Goal: Information Seeking & Learning: Learn about a topic

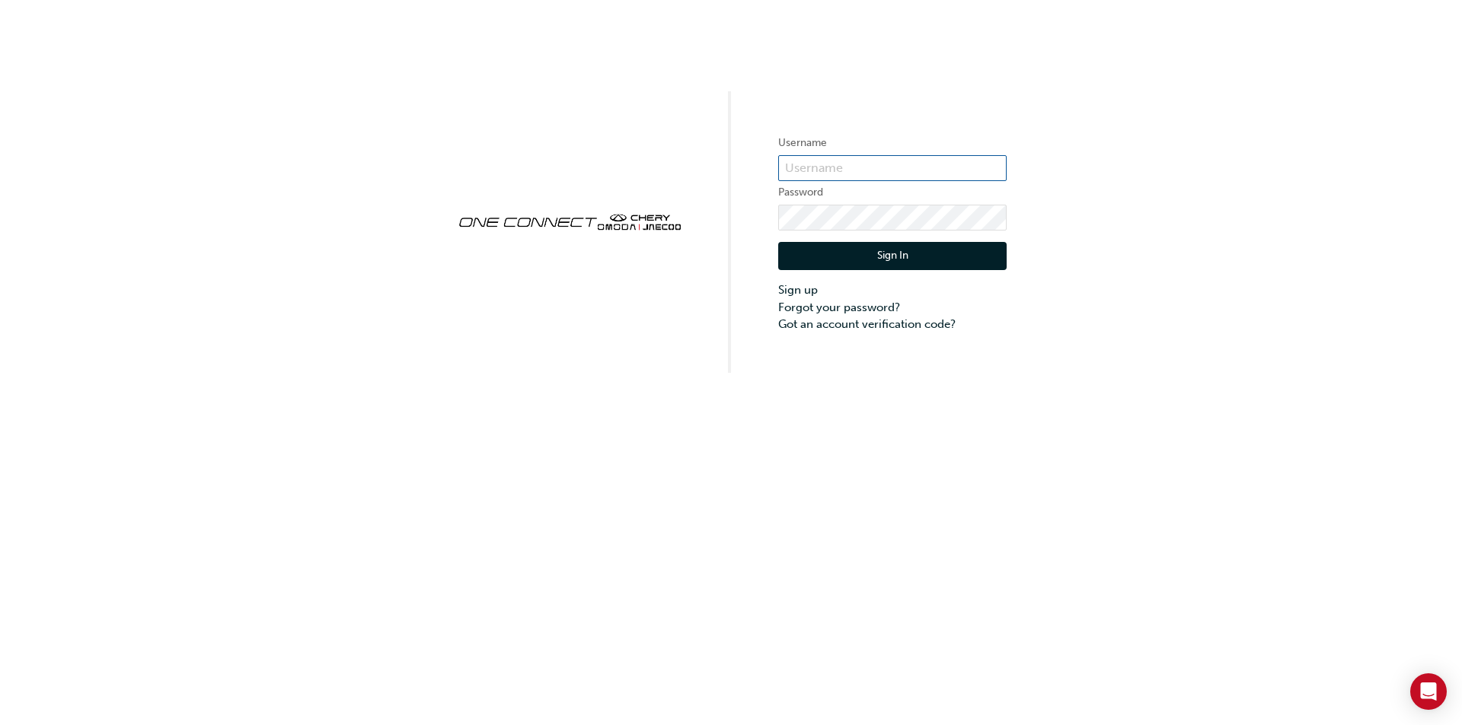
click at [786, 158] on input "text" at bounding box center [892, 168] width 228 height 26
paste input "https://oneconnect.ontrak.app/dashboard"
drag, startPoint x: 783, startPoint y: 167, endPoint x: 1070, endPoint y: 179, distance: 287.2
click at [1070, 179] on div "Username https://oneconnect.ontrak.app/dashboard Password Sign In Sign up Forgo…" at bounding box center [731, 186] width 1462 height 373
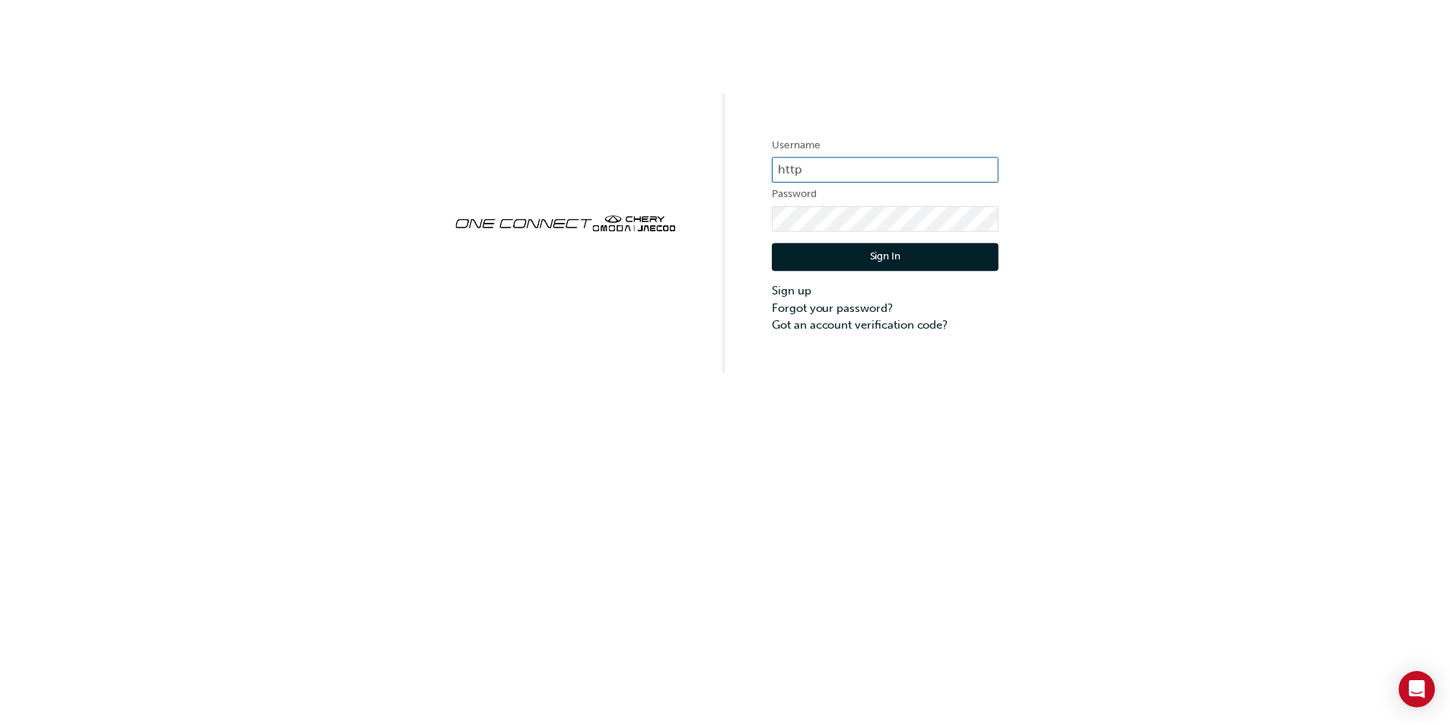
scroll to position [0, 0]
type input "h"
click at [789, 161] on input "text" at bounding box center [892, 168] width 228 height 26
paste input "CHAU0723"
type input "CHAU0723"
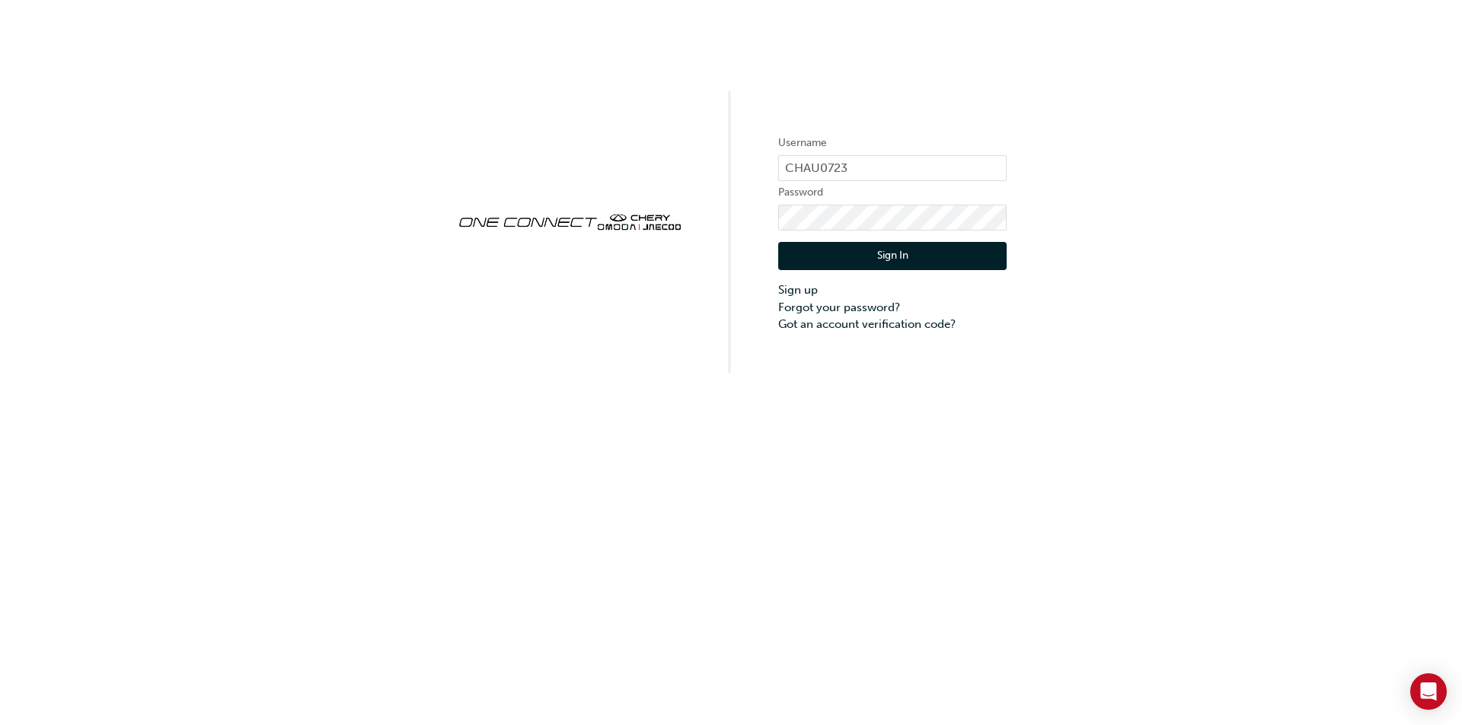
click at [894, 259] on button "Sign In" at bounding box center [892, 256] width 228 height 29
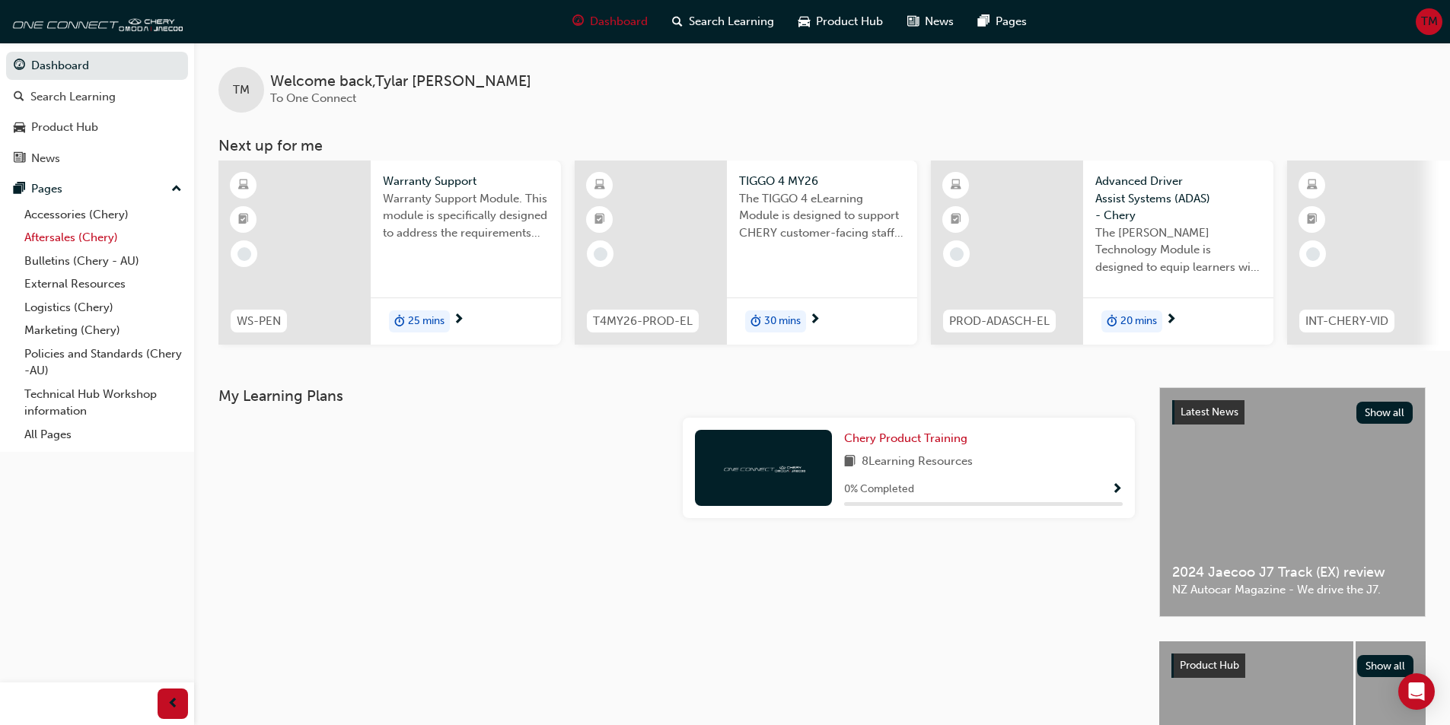
click at [94, 239] on link "Aftersales (Chery)" at bounding box center [103, 238] width 170 height 24
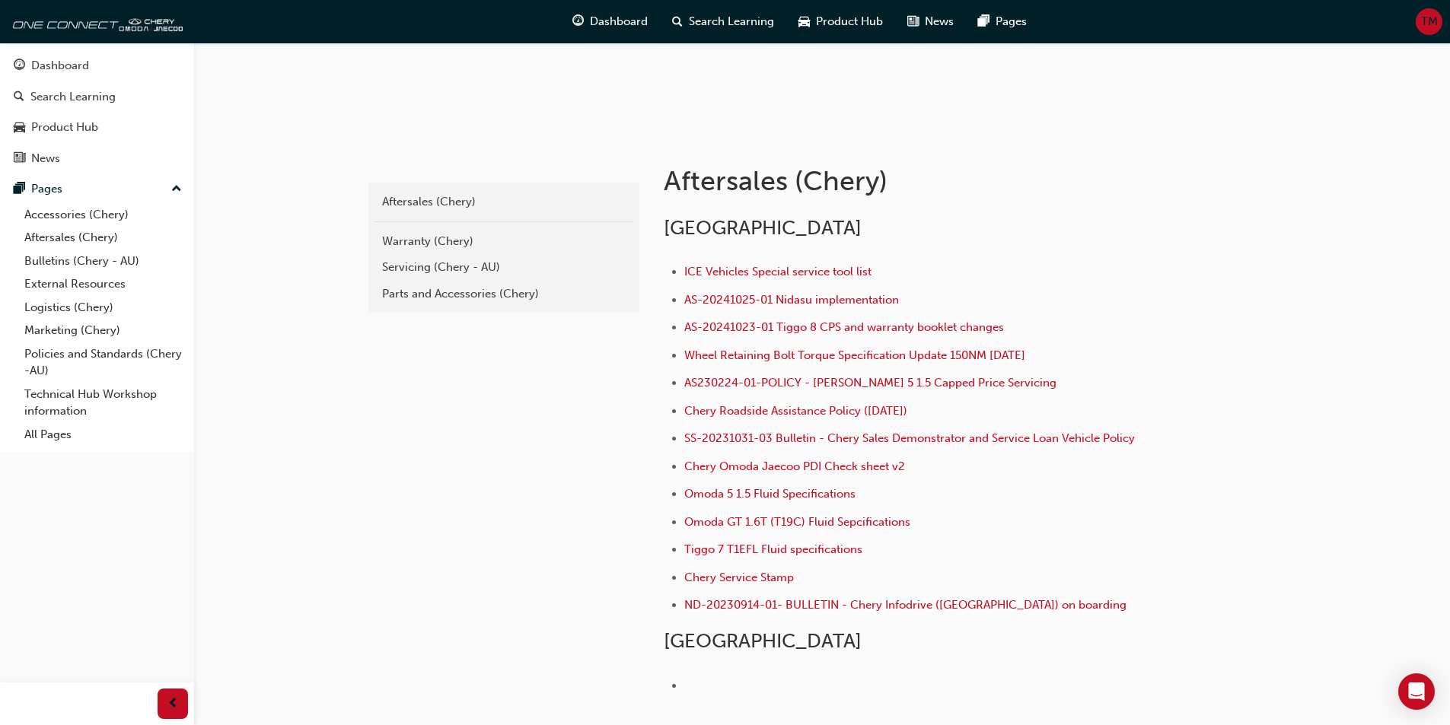
scroll to position [196, 0]
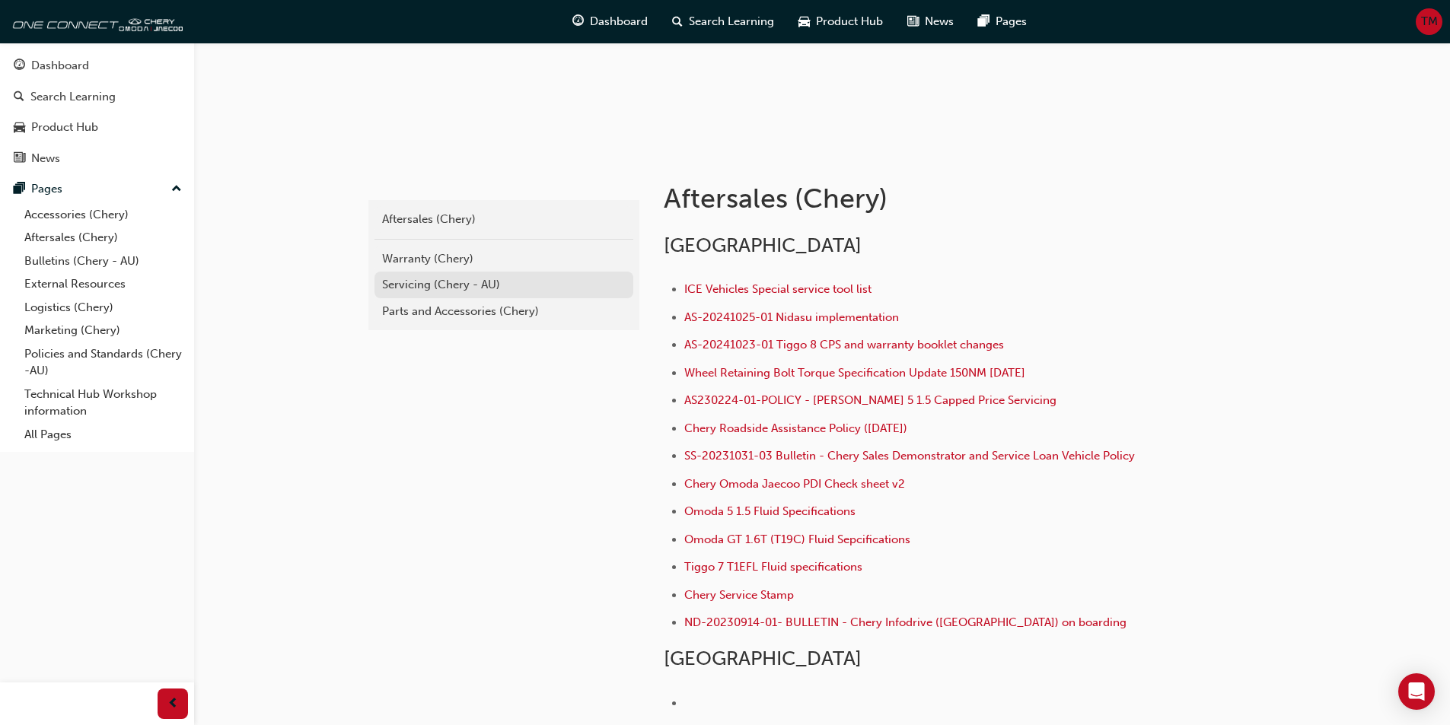
click at [432, 290] on div "Servicing (Chery - AU)" at bounding box center [504, 285] width 244 height 18
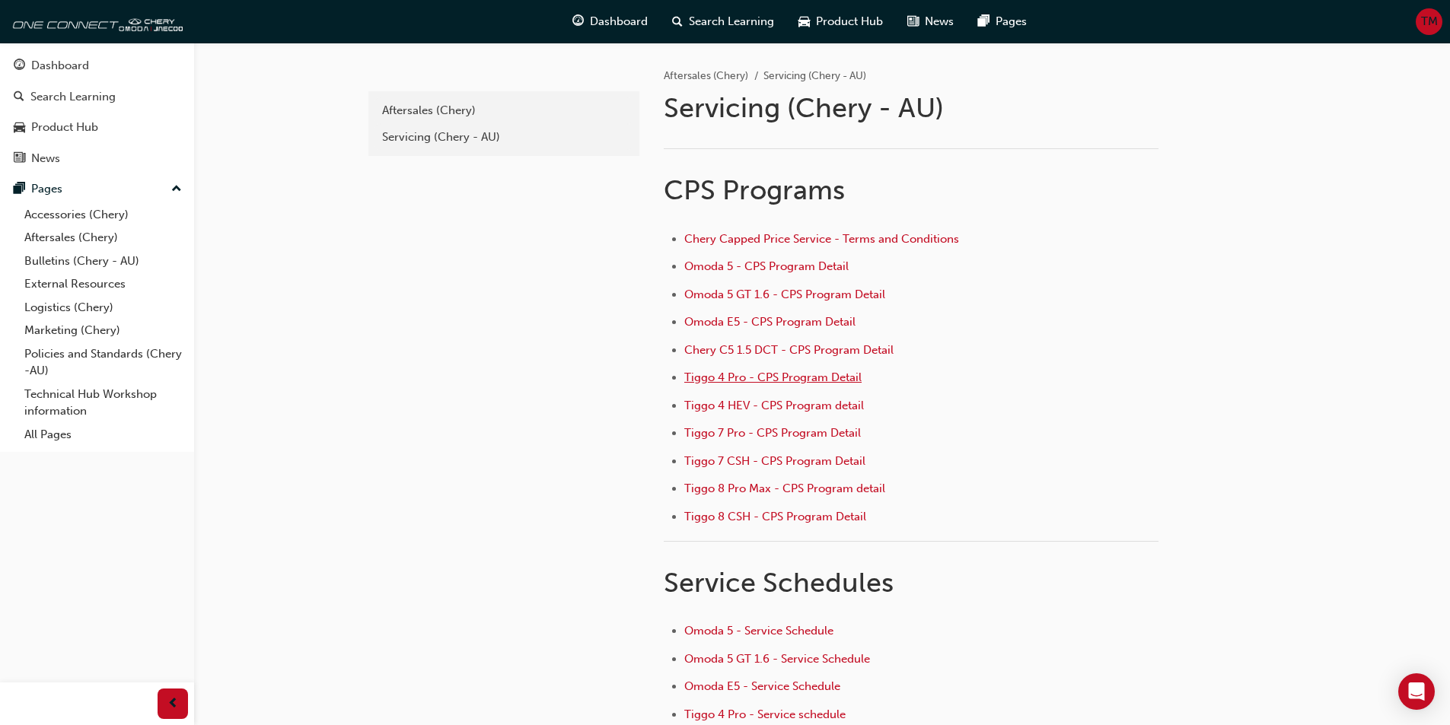
click at [693, 378] on span "Tiggo 4 Pro - CPS Program Detail" at bounding box center [772, 378] width 177 height 14
click at [733, 403] on span "Tiggo 4 HEV - CPS Program detail" at bounding box center [774, 406] width 180 height 14
click at [729, 489] on span "Tiggo 8 Pro Max - CPS Program detail" at bounding box center [784, 489] width 201 height 14
click at [753, 292] on span "Omoda 5 GT 1.6 - CPS Program Detail" at bounding box center [784, 295] width 201 height 14
click at [758, 317] on span "Omoda E5 - CPS Program Detail" at bounding box center [769, 322] width 171 height 14
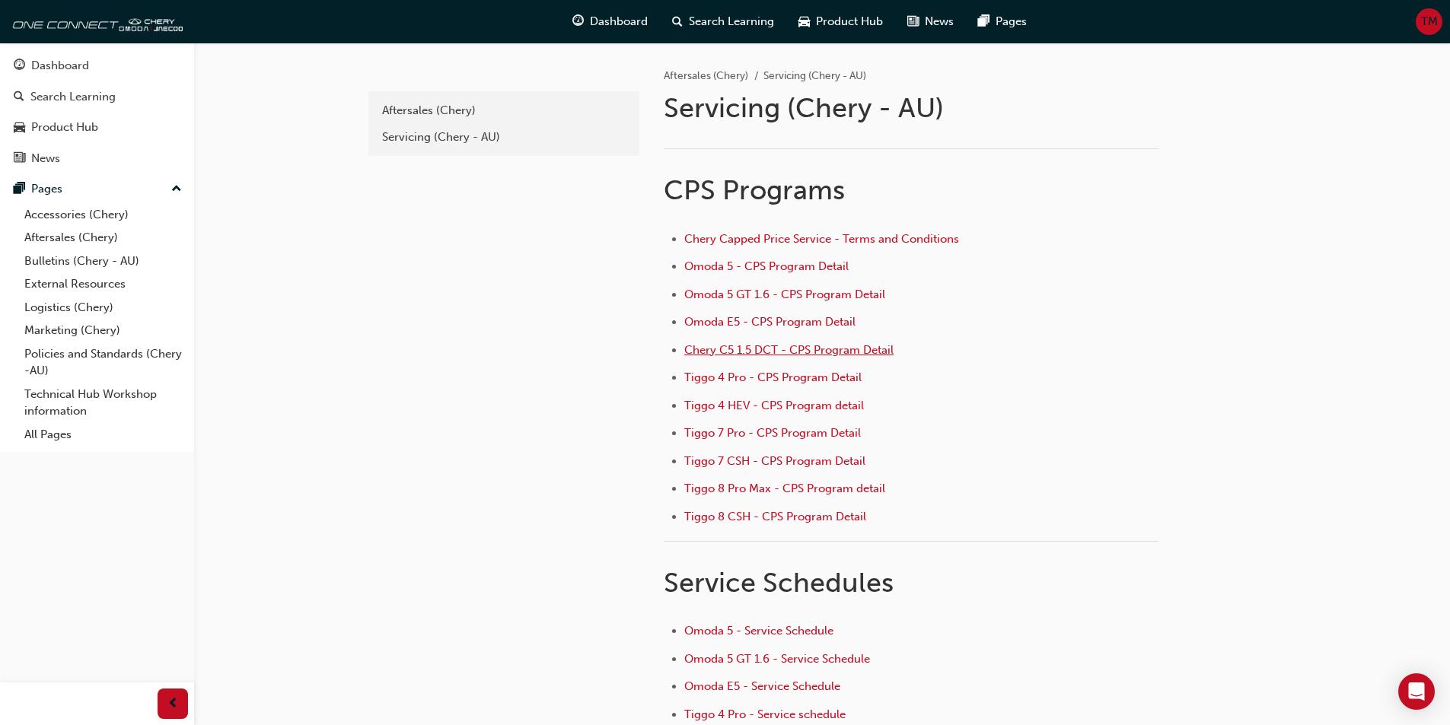
click at [717, 349] on span "Chery C5 1.5 DCT - CPS Program Detail" at bounding box center [788, 350] width 209 height 14
drag, startPoint x: 742, startPoint y: 431, endPoint x: 750, endPoint y: 439, distance: 11.3
click at [743, 433] on span "Tiggo 7 Pro - CPS Program Detail" at bounding box center [772, 433] width 177 height 14
click at [726, 459] on span "Tiggo 7 CSH - CPS Program Detail" at bounding box center [774, 461] width 181 height 14
click at [729, 486] on span "Tiggo 8 Pro Max - CPS Program detail" at bounding box center [784, 489] width 201 height 14
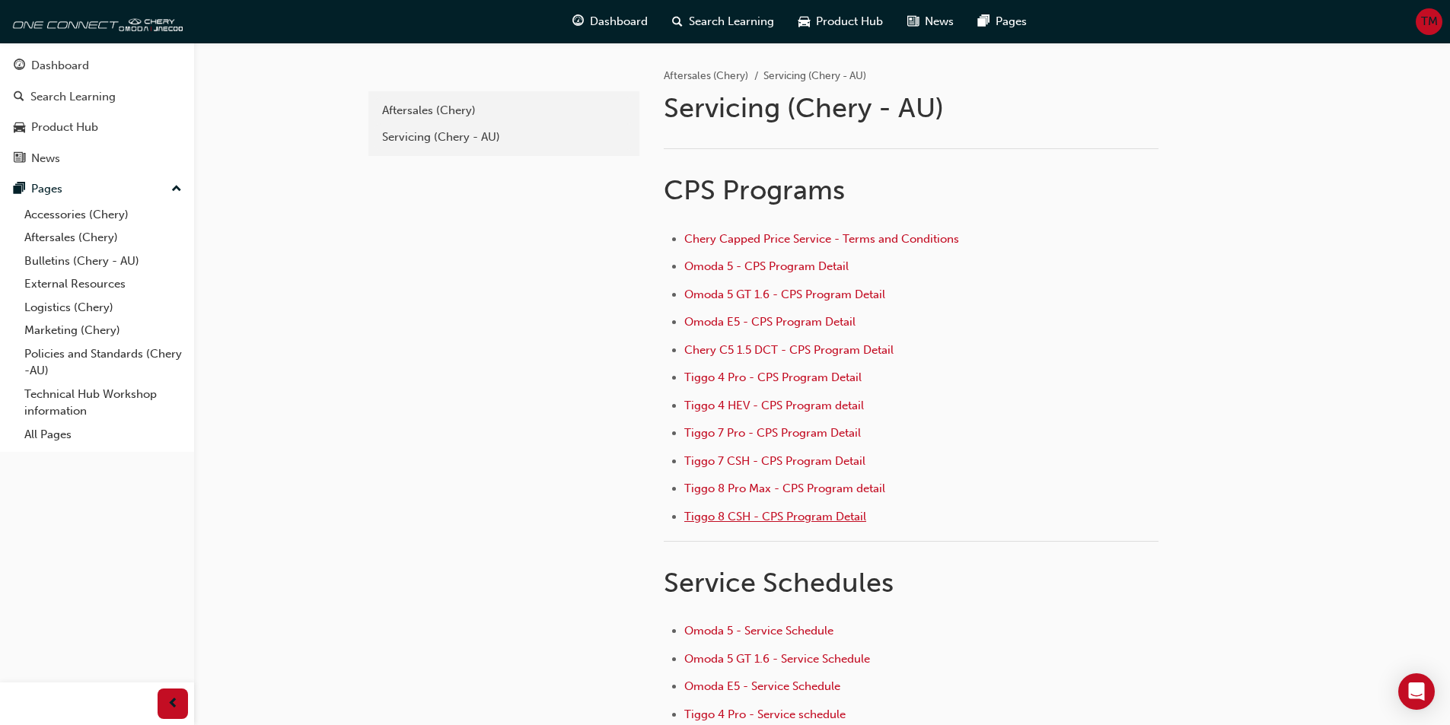
click at [751, 517] on span "Tiggo 8 CSH - CPS Program Detail" at bounding box center [775, 517] width 182 height 14
click at [725, 349] on span "Chery C5 1.5 DCT - CPS Program Detail" at bounding box center [788, 350] width 209 height 14
click at [787, 266] on span "Omoda 5 - CPS Program Detail" at bounding box center [766, 267] width 164 height 14
